Goal: Information Seeking & Learning: Learn about a topic

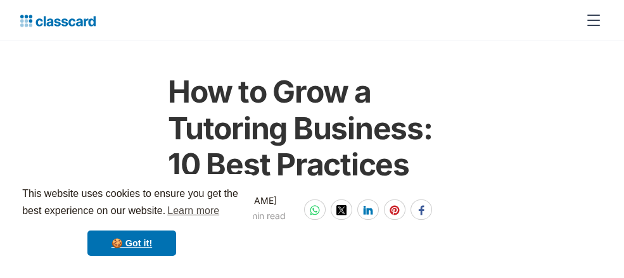
scroll to position [75, 0]
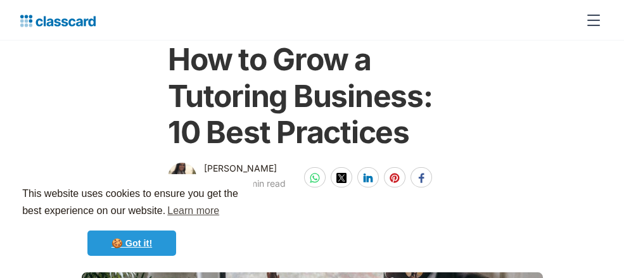
click at [161, 245] on link "🍪 Got it!" at bounding box center [131, 242] width 89 height 25
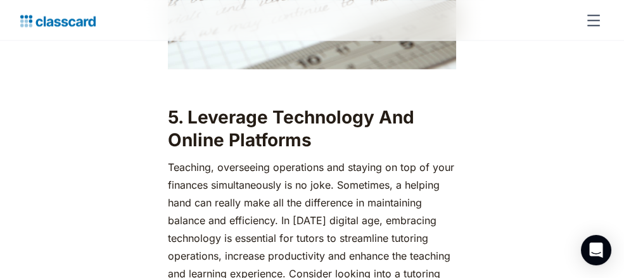
scroll to position [3441, 0]
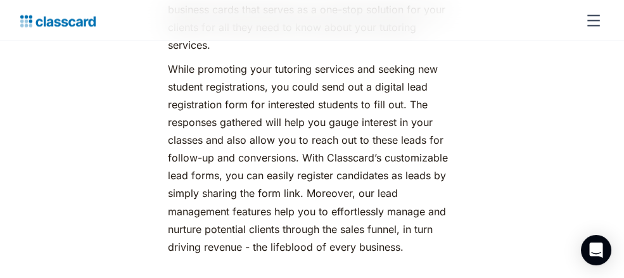
scroll to position [4597, 0]
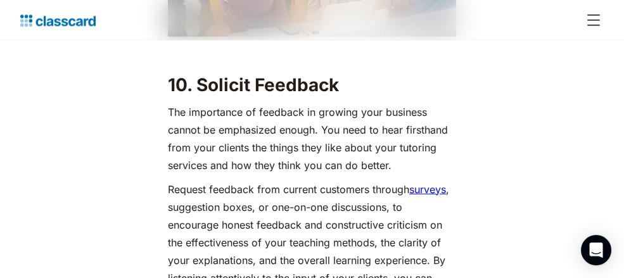
scroll to position [6808, 0]
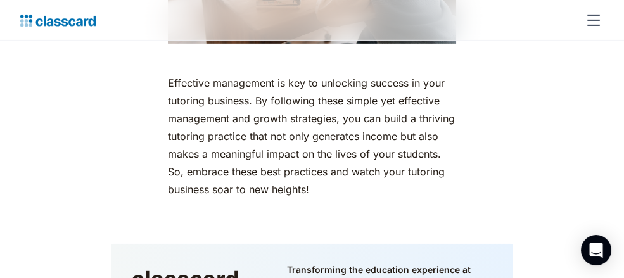
scroll to position [8144, 0]
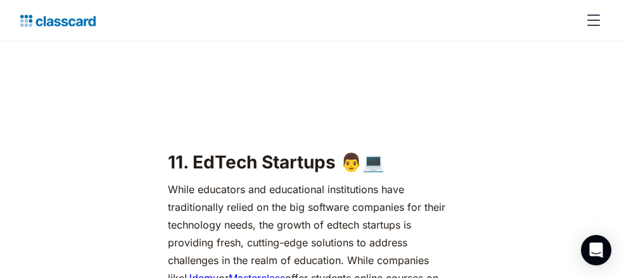
scroll to position [8743, 0]
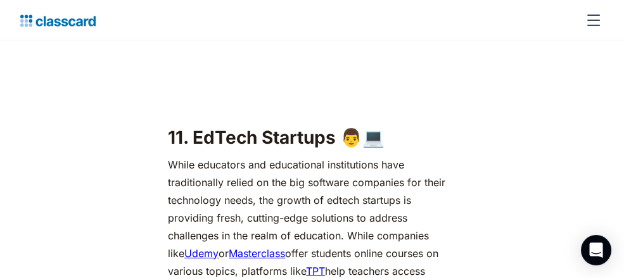
click at [0, 0] on icon at bounding box center [0, 0] width 0 height 0
click at [0, 0] on div "Solutions" at bounding box center [0, 0] width 0 height 0
click at [0, 0] on div "Tutoring" at bounding box center [0, 0] width 0 height 0
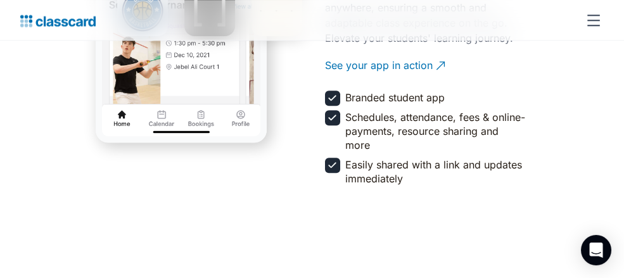
scroll to position [2613, 0]
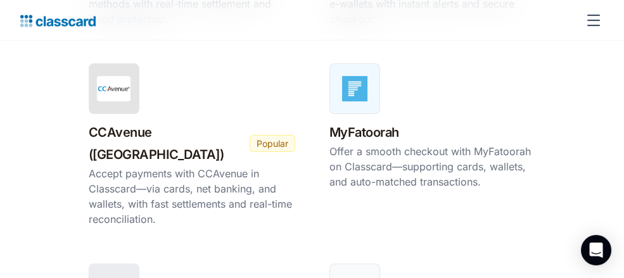
scroll to position [1010, 0]
